Goal: Task Accomplishment & Management: Complete application form

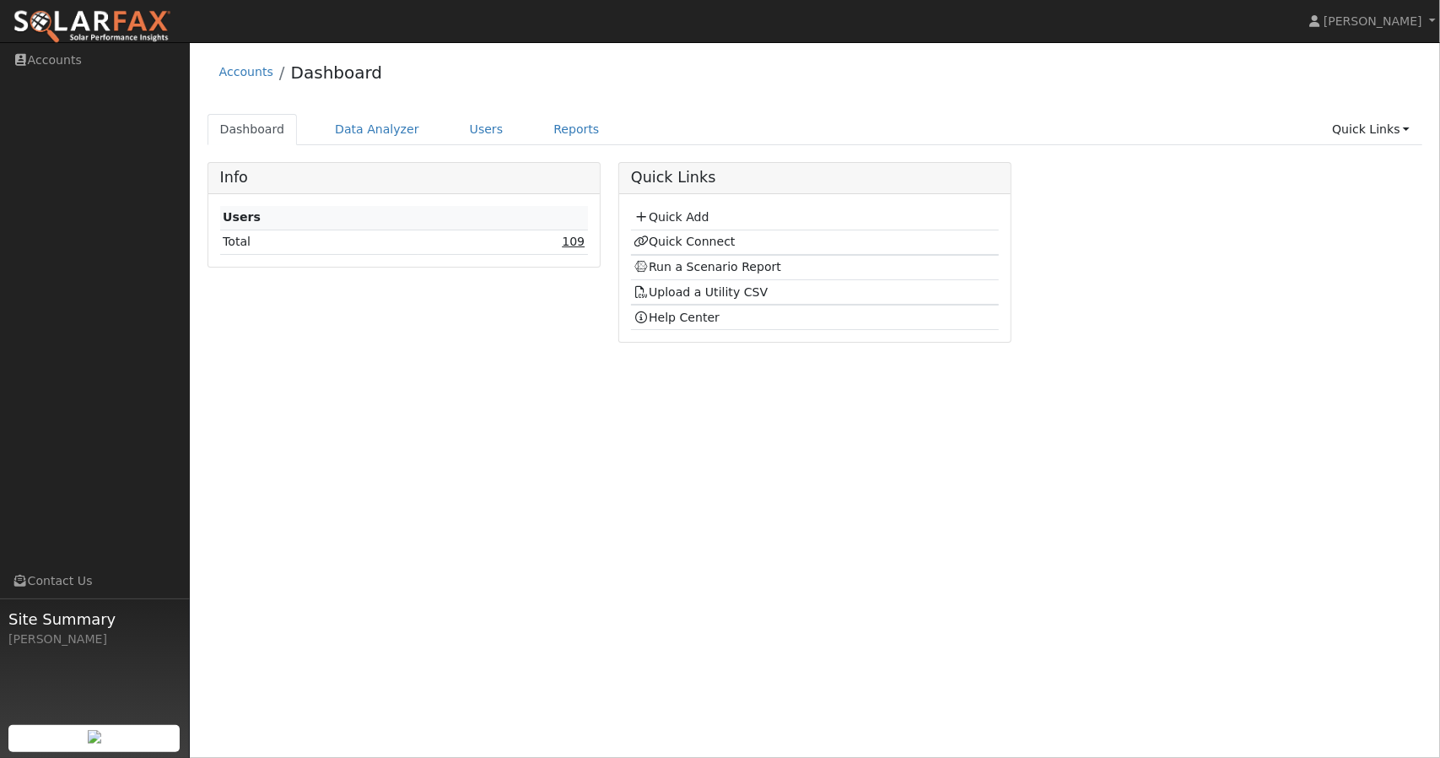
click at [577, 237] on link "109" at bounding box center [573, 242] width 23 height 14
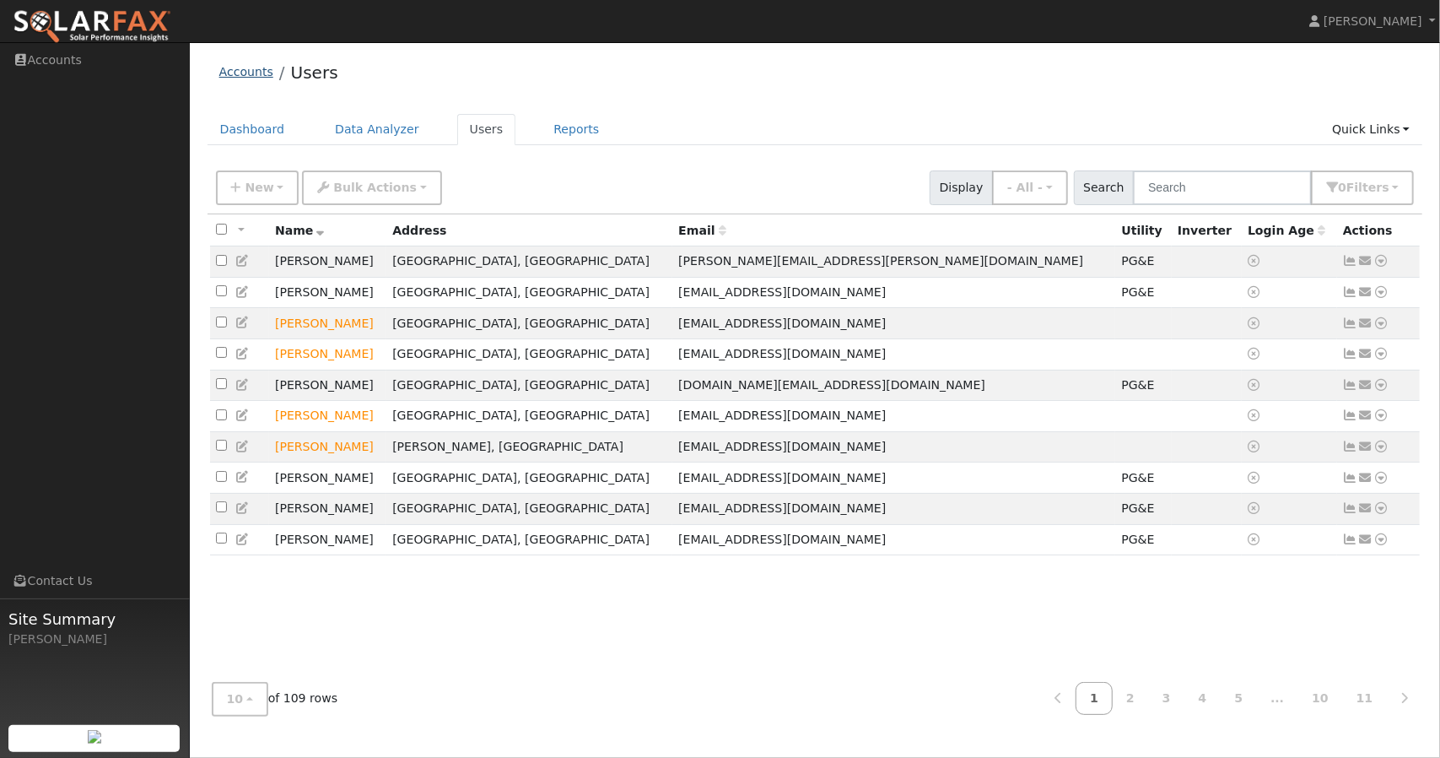
click at [241, 73] on link "Accounts" at bounding box center [246, 72] width 54 height 14
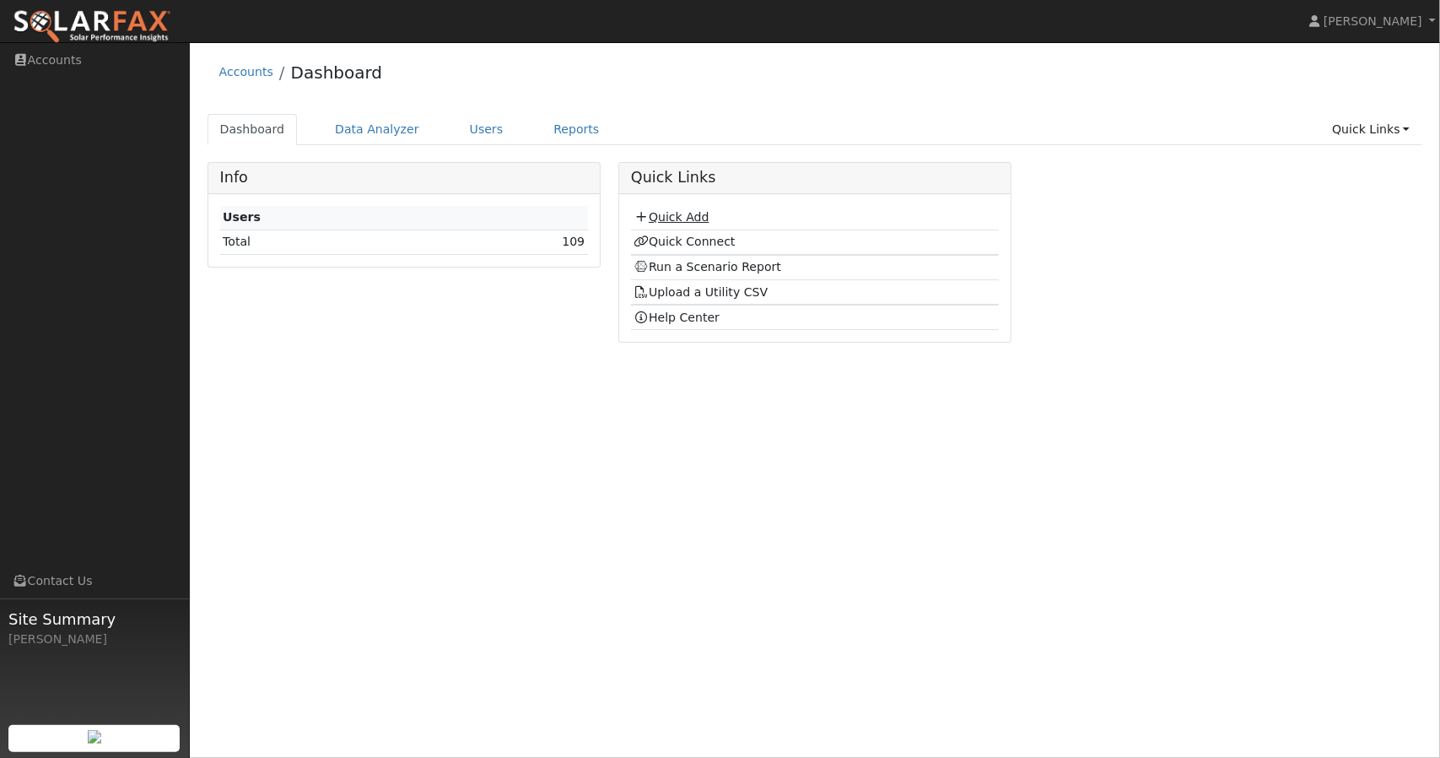
click at [698, 215] on link "Quick Add" at bounding box center [671, 217] width 75 height 14
